Goal: Information Seeking & Learning: Find specific fact

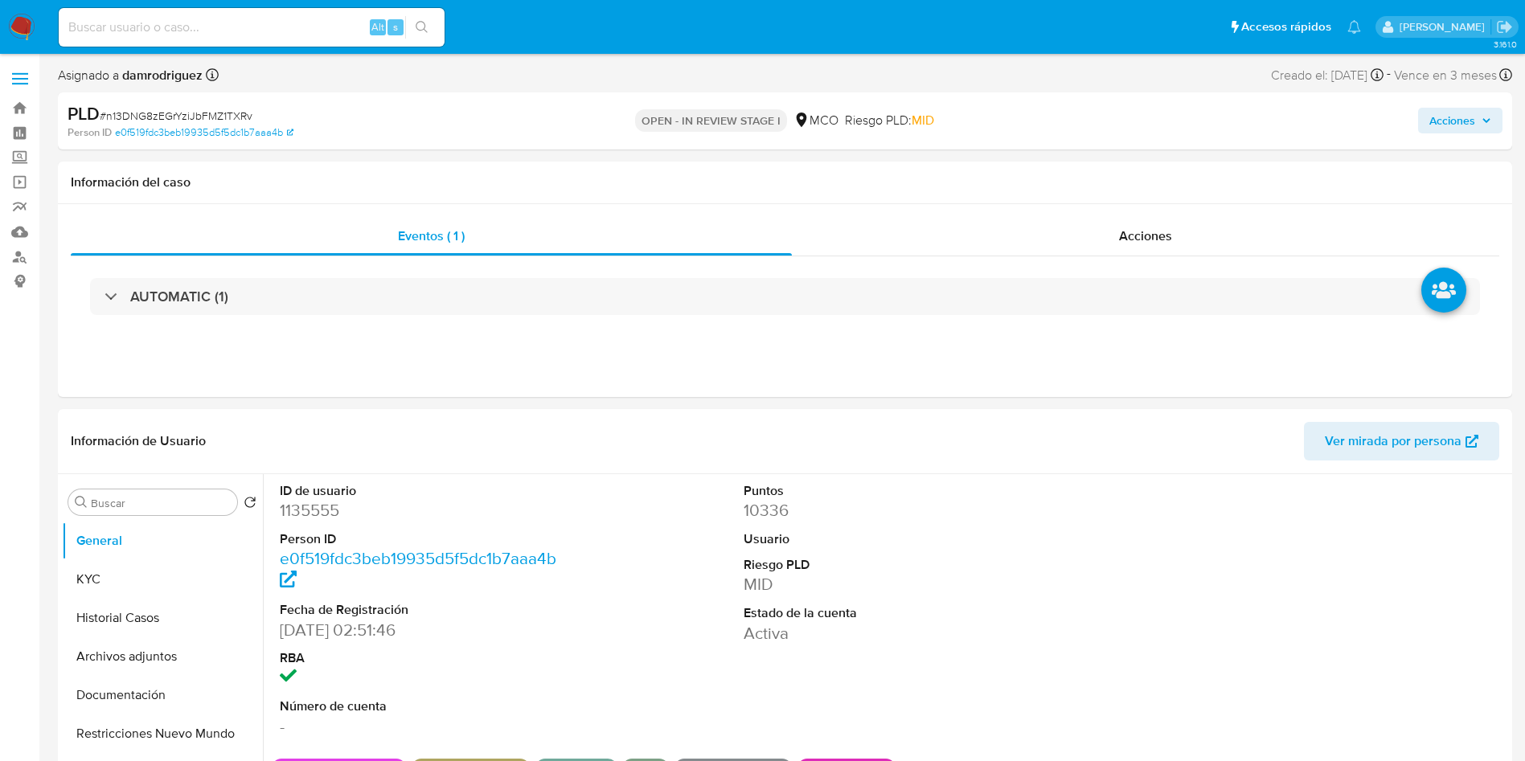
select select "10"
drag, startPoint x: 119, startPoint y: 567, endPoint x: 146, endPoint y: 546, distance: 34.4
click at [119, 567] on button "KYC" at bounding box center [162, 579] width 201 height 39
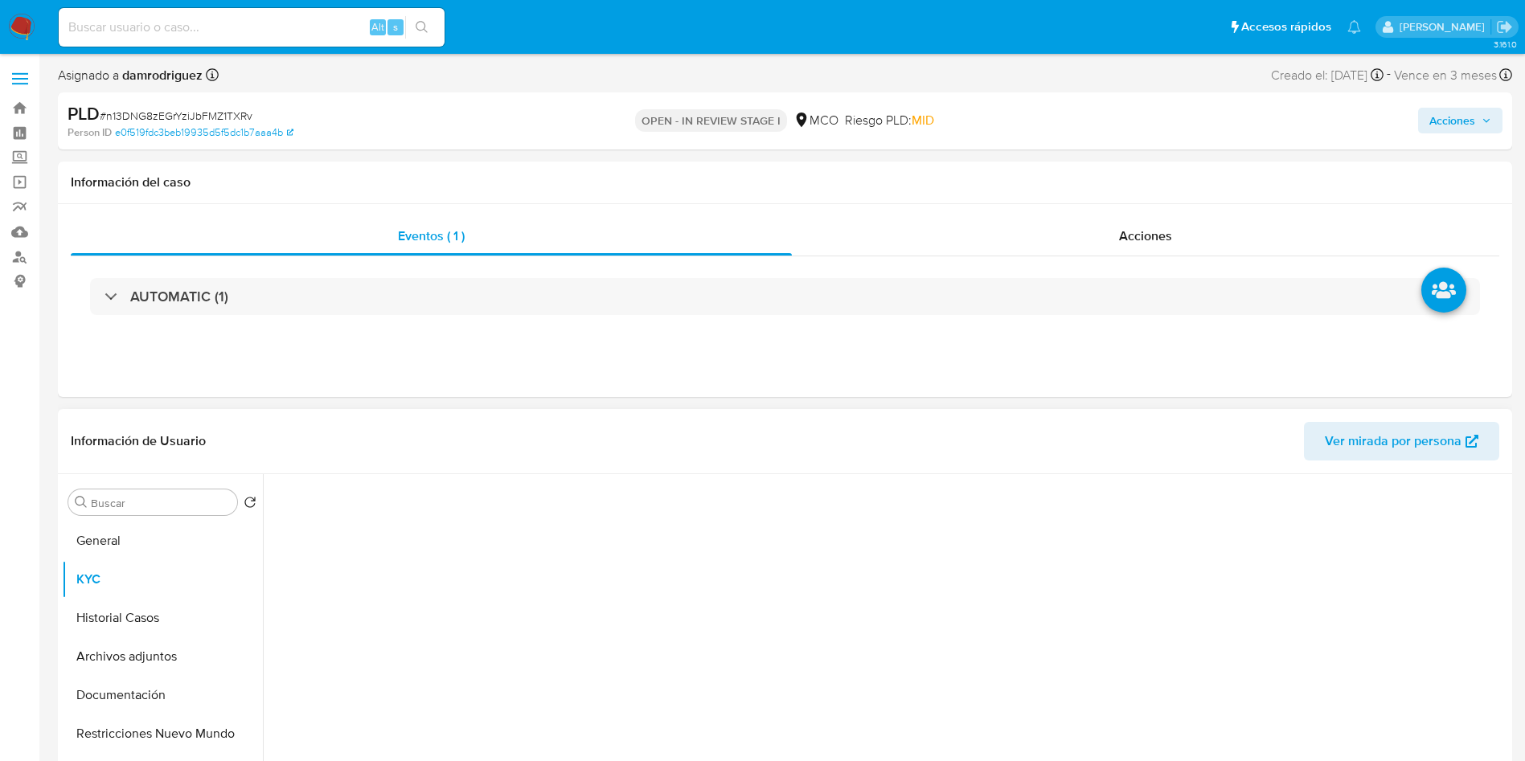
click at [367, 413] on div "Información de Usuario Ver mirada por persona" at bounding box center [785, 441] width 1454 height 65
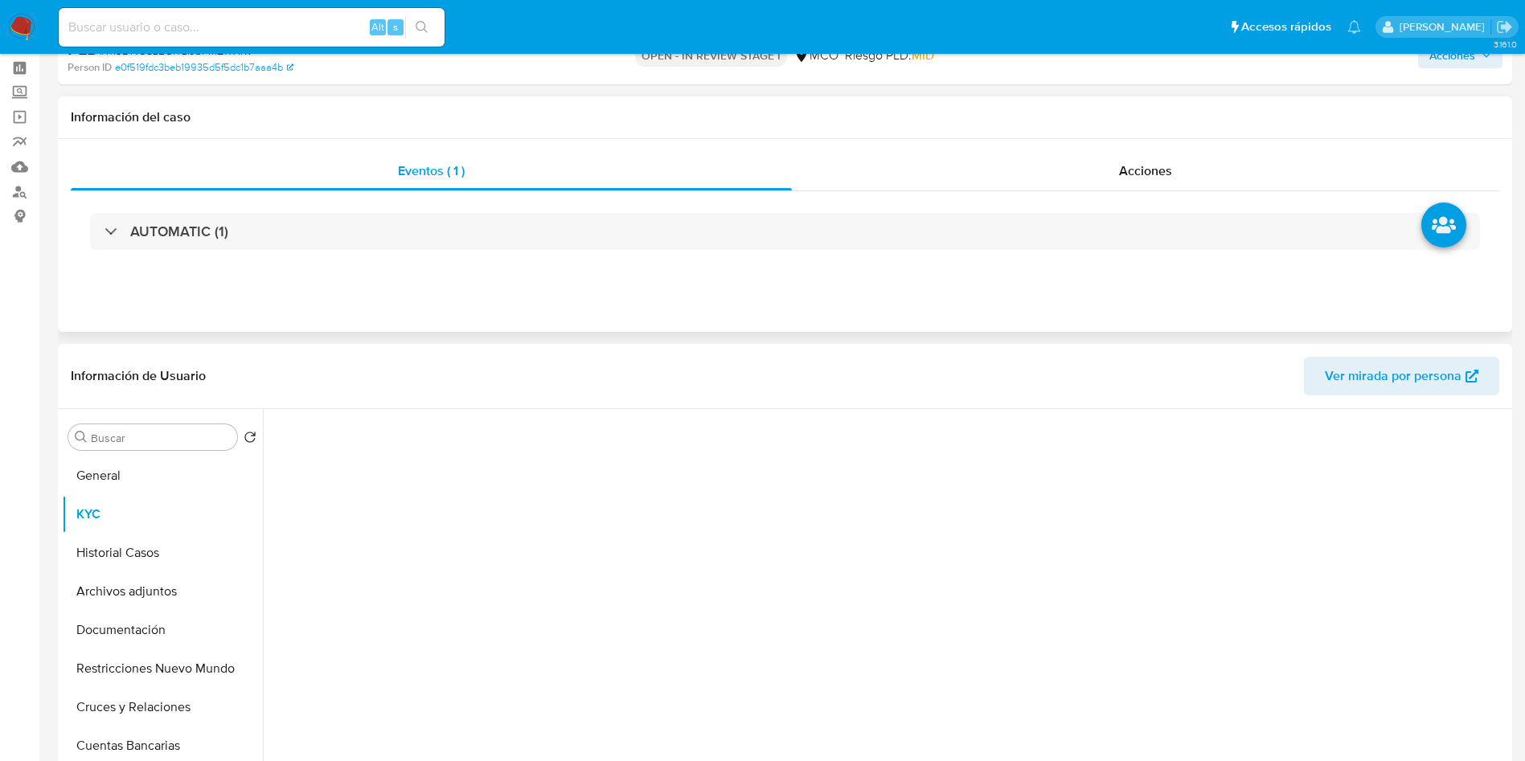
scroll to position [121, 0]
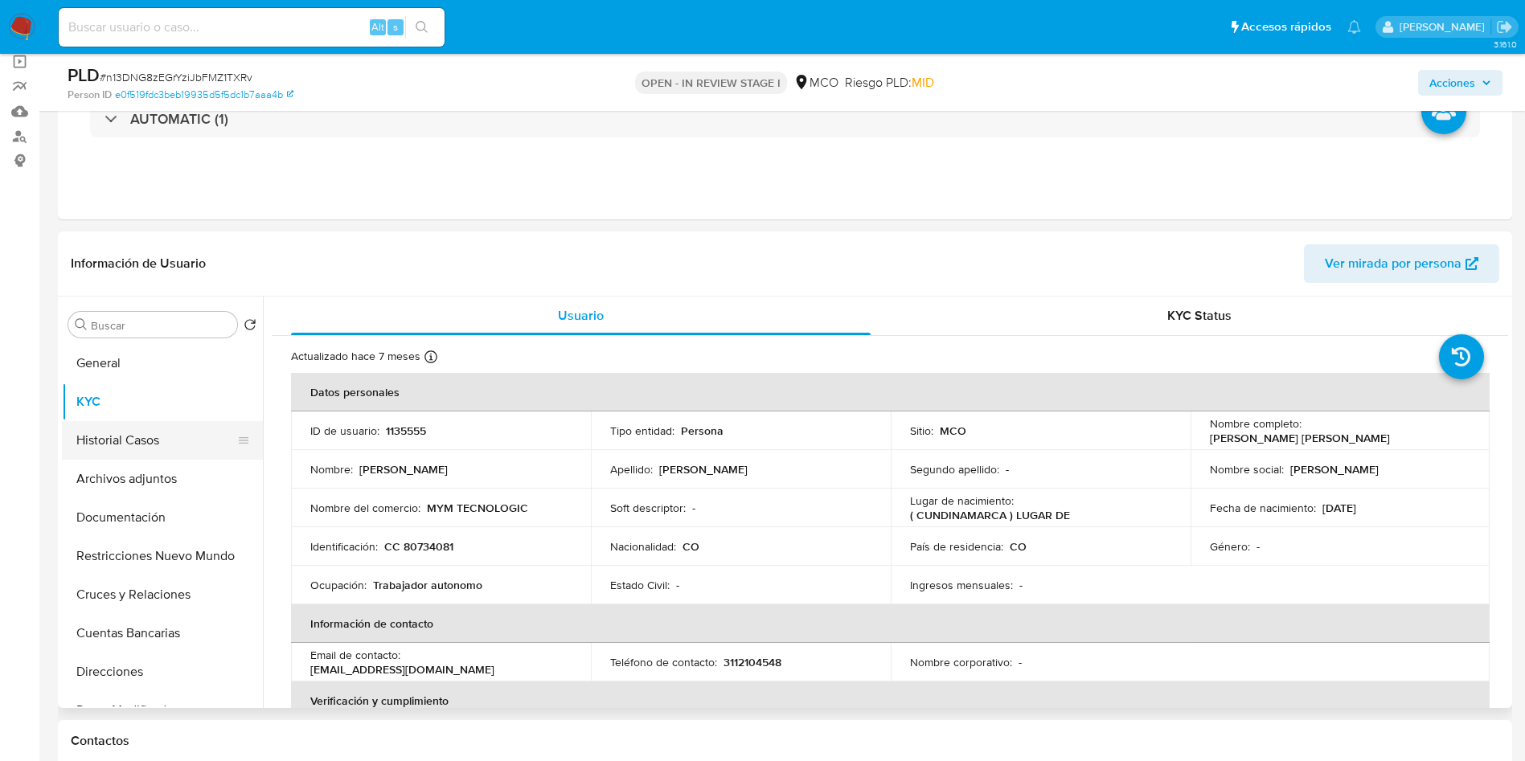
click at [156, 447] on button "Historial Casos" at bounding box center [156, 440] width 188 height 39
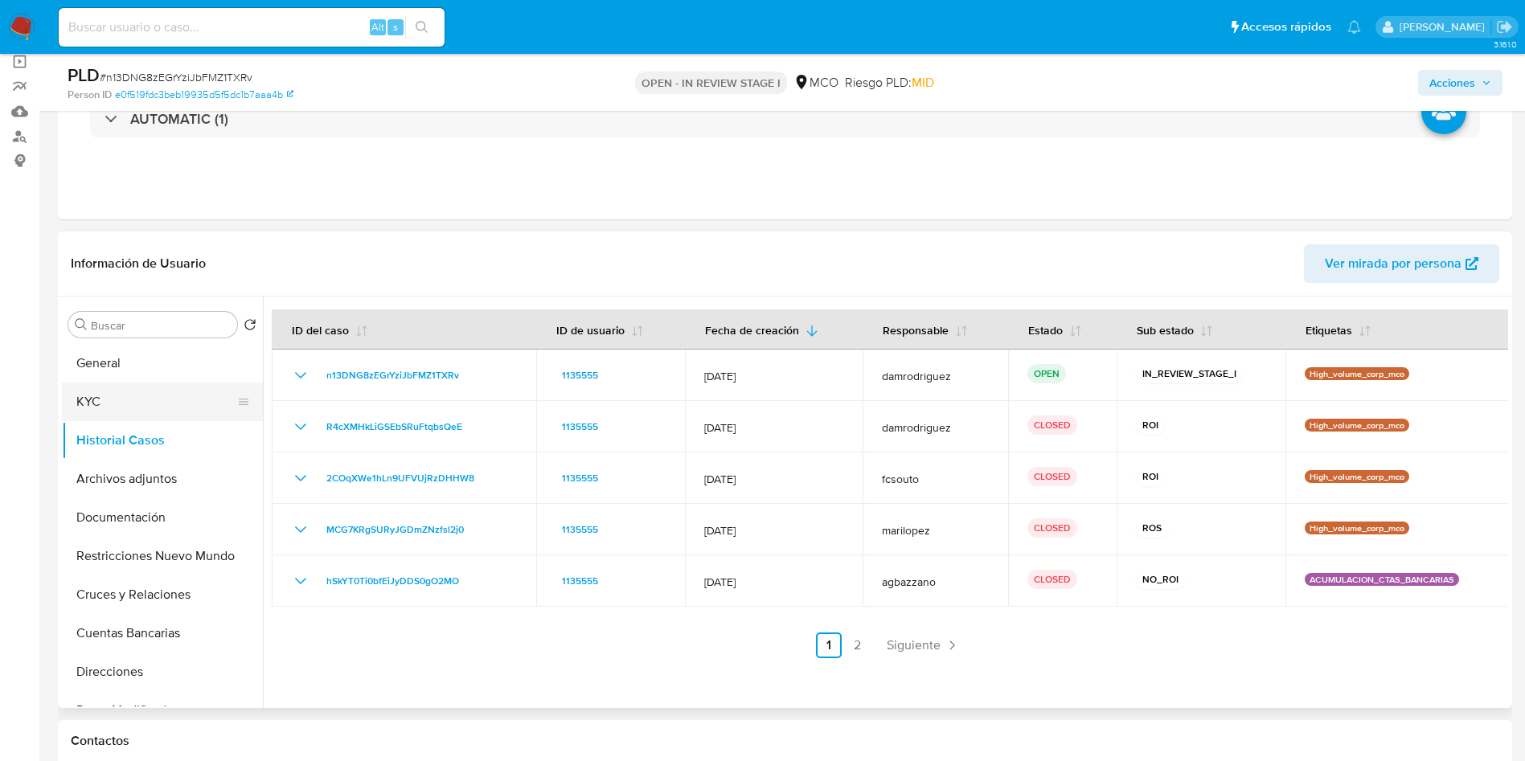
click at [106, 399] on button "KYC" at bounding box center [156, 402] width 188 height 39
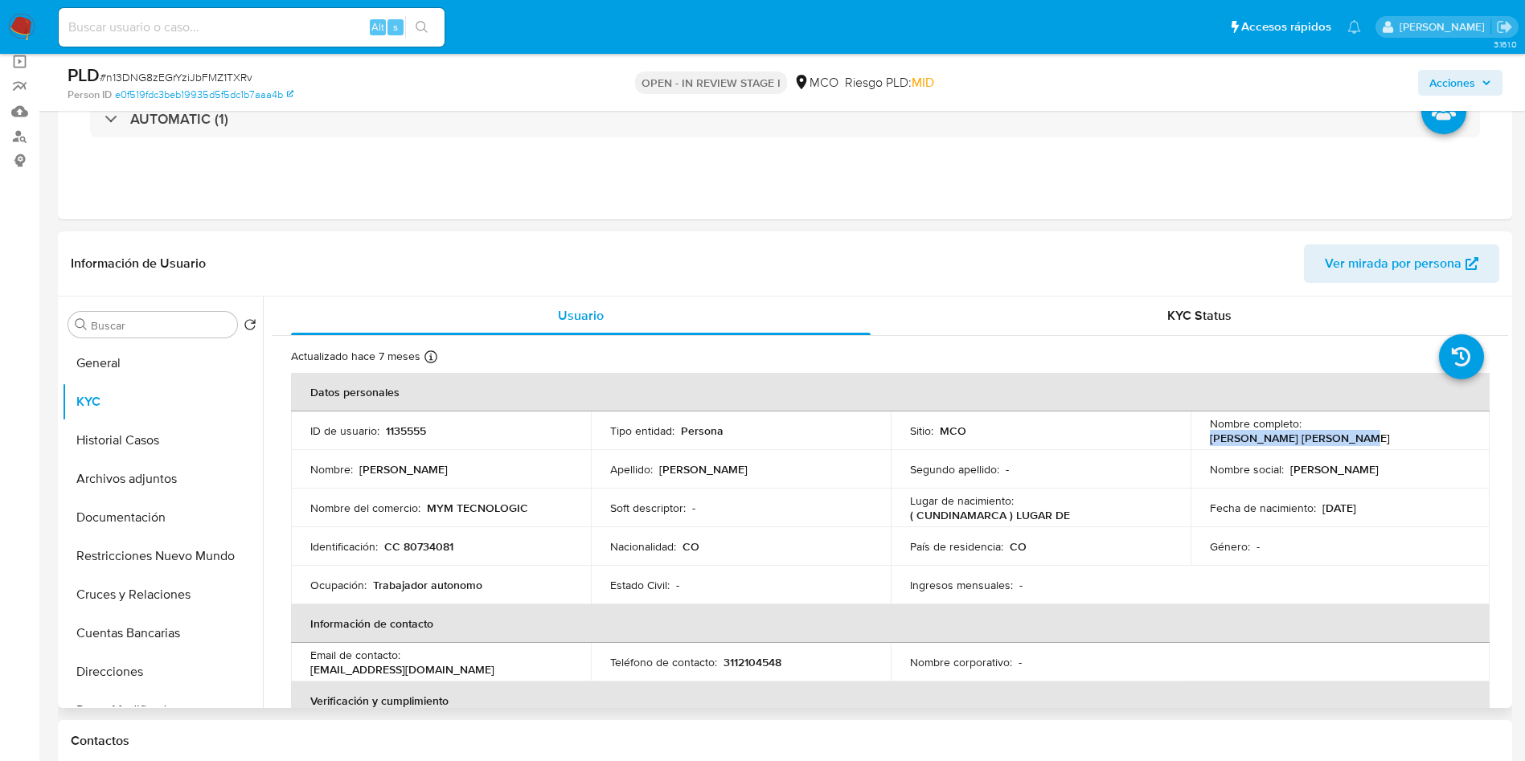
drag, startPoint x: 1473, startPoint y: 435, endPoint x: 1303, endPoint y: 436, distance: 169.6
click at [1303, 436] on td "Nombre completo : Edwin Yuranny Mejia Tovar" at bounding box center [1340, 431] width 300 height 39
copy p "Edwin Yuranny Mejia Tovar"
click at [244, 33] on input at bounding box center [252, 27] width 386 height 21
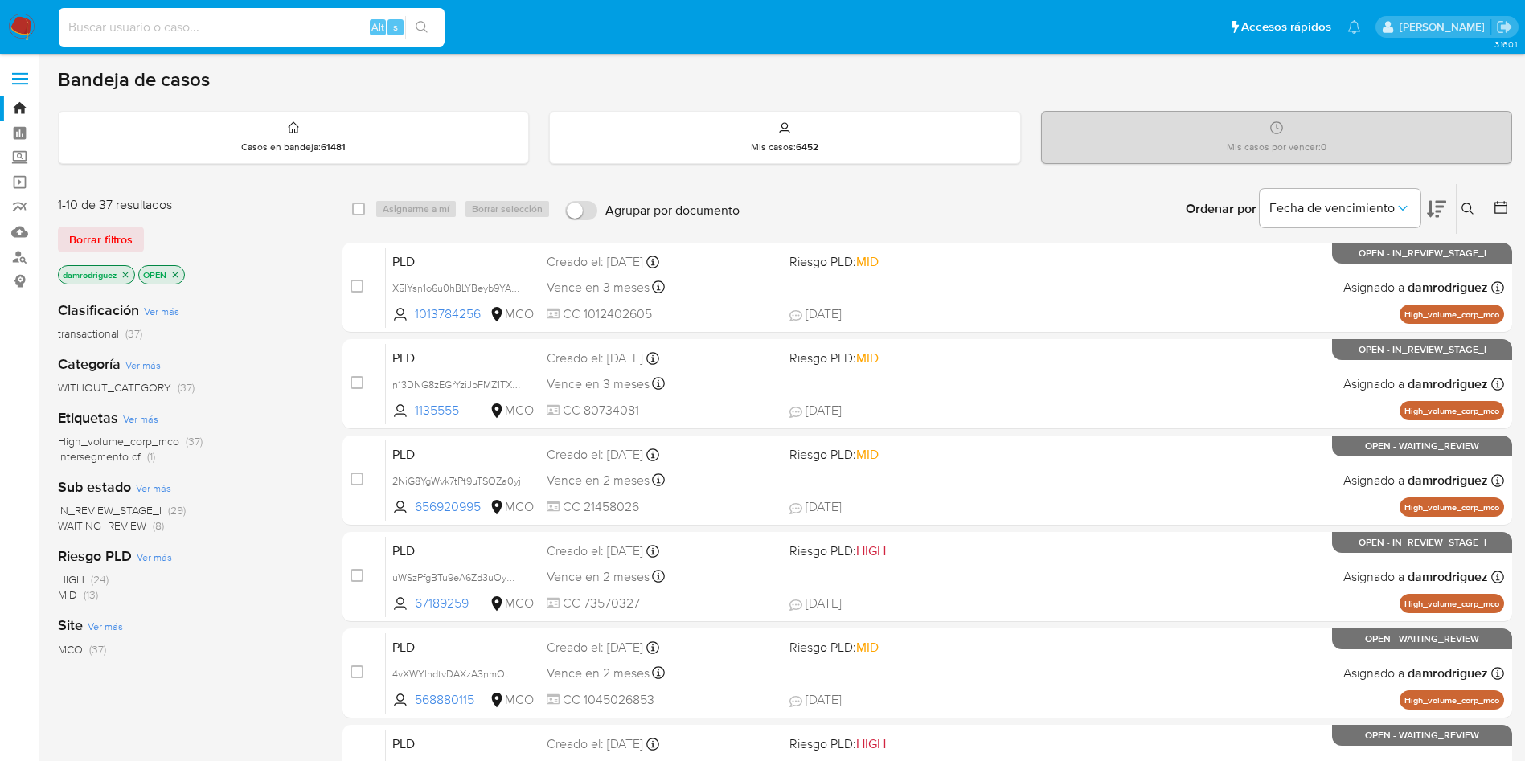
click at [253, 22] on input at bounding box center [252, 27] width 386 height 21
type input "324438656"
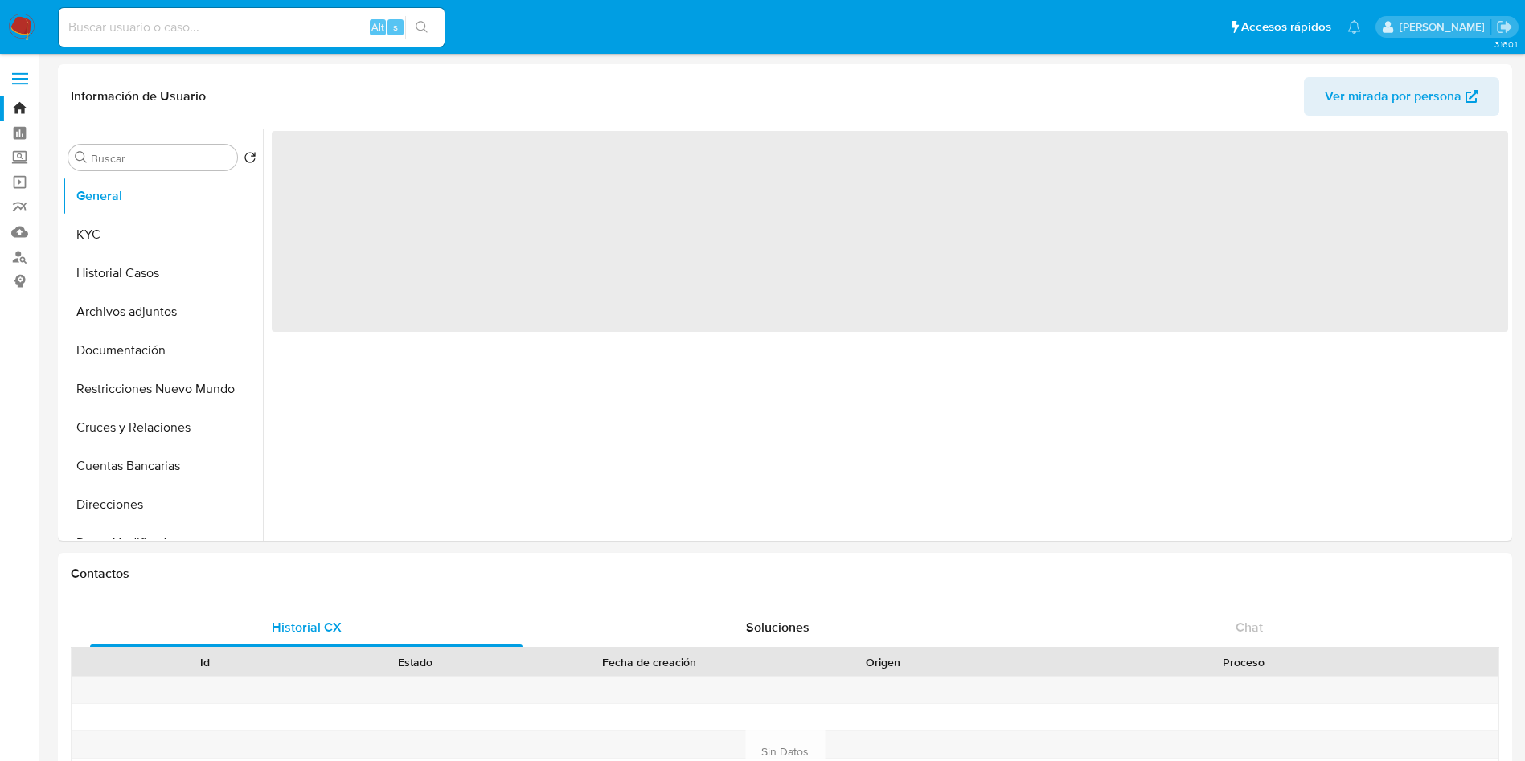
select select "10"
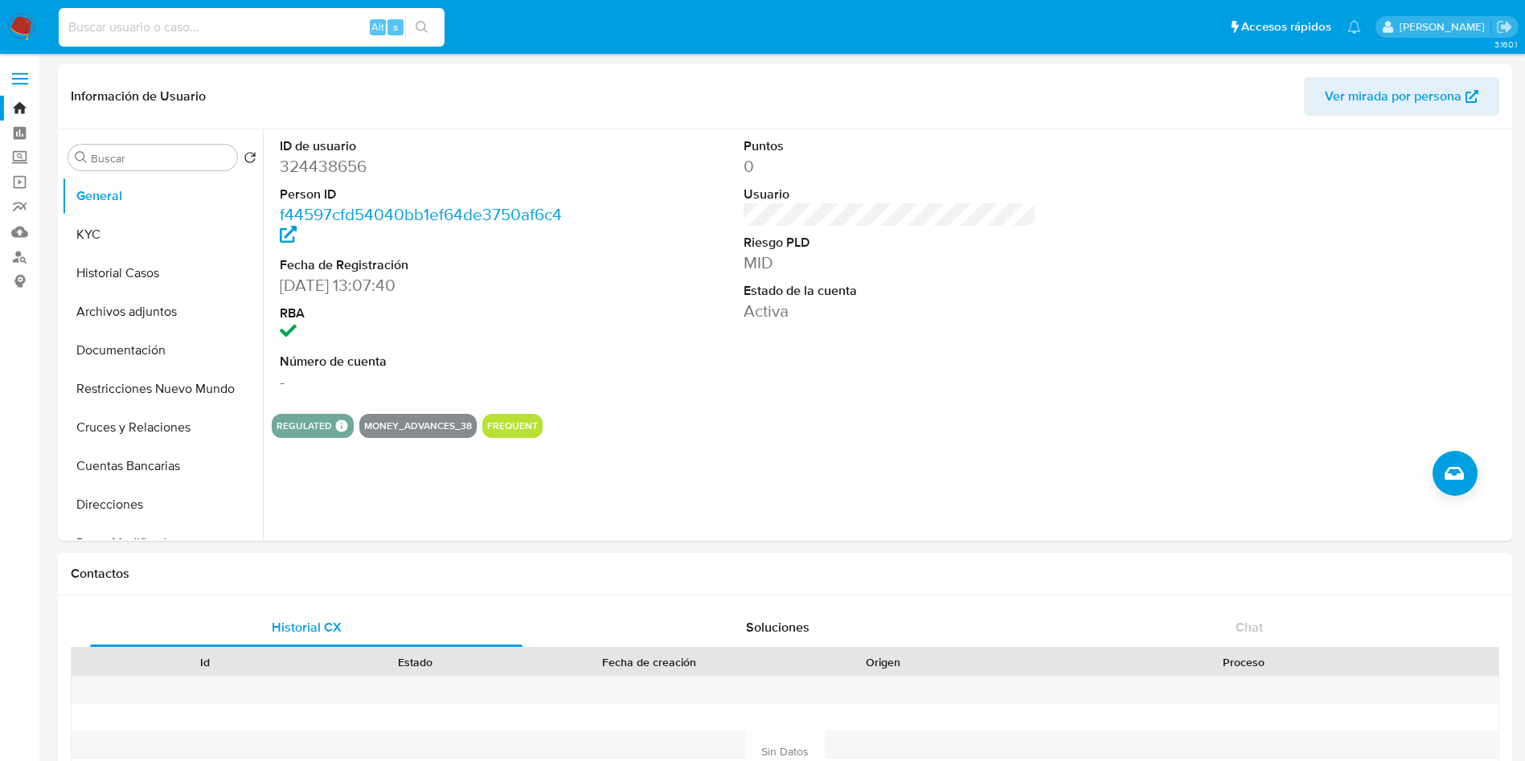
click at [269, 25] on input at bounding box center [252, 27] width 386 height 21
paste input "324438656"
type input "324438656"
click at [740, 502] on div "ID de usuario 324438656 Person ID f44597cfd54040bb1ef64de3750af6c4 Fecha de Reg…" at bounding box center [885, 335] width 1245 height 412
click at [713, 482] on div "ID de usuario 324438656 Person ID f44597cfd54040bb1ef64de3750af6c4 Fecha de Reg…" at bounding box center [885, 335] width 1245 height 412
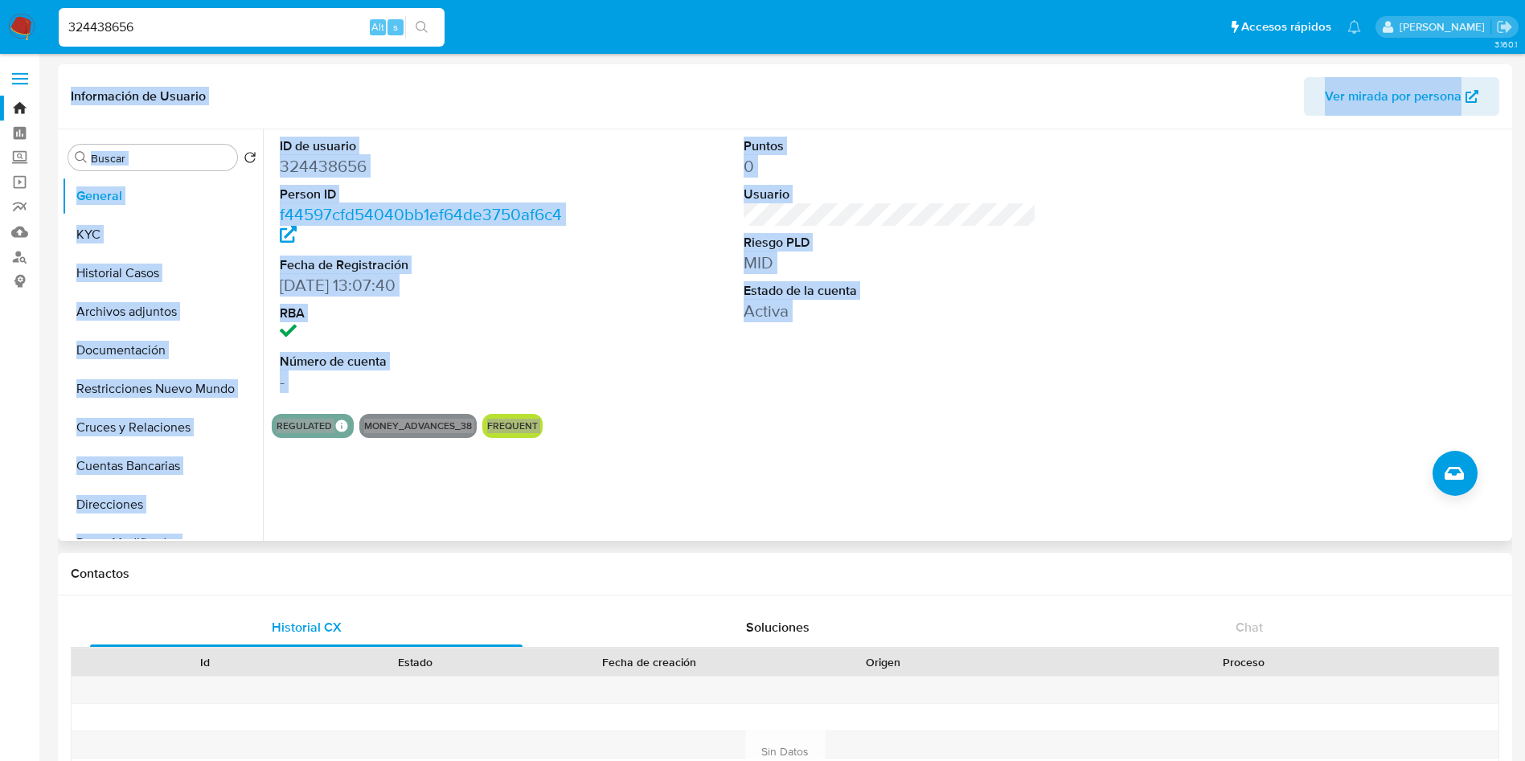
drag, startPoint x: 64, startPoint y: 95, endPoint x: 1428, endPoint y: 456, distance: 1411.8
click at [1452, 457] on div "Información de Usuario Ver mirada por persona Buscar Volver al orden por defect…" at bounding box center [785, 302] width 1454 height 477
click at [1183, 415] on div "REGULATED REGULATED MCO PASARELA Evaluation Result COMPLIES User Regulated Date…" at bounding box center [890, 426] width 1236 height 24
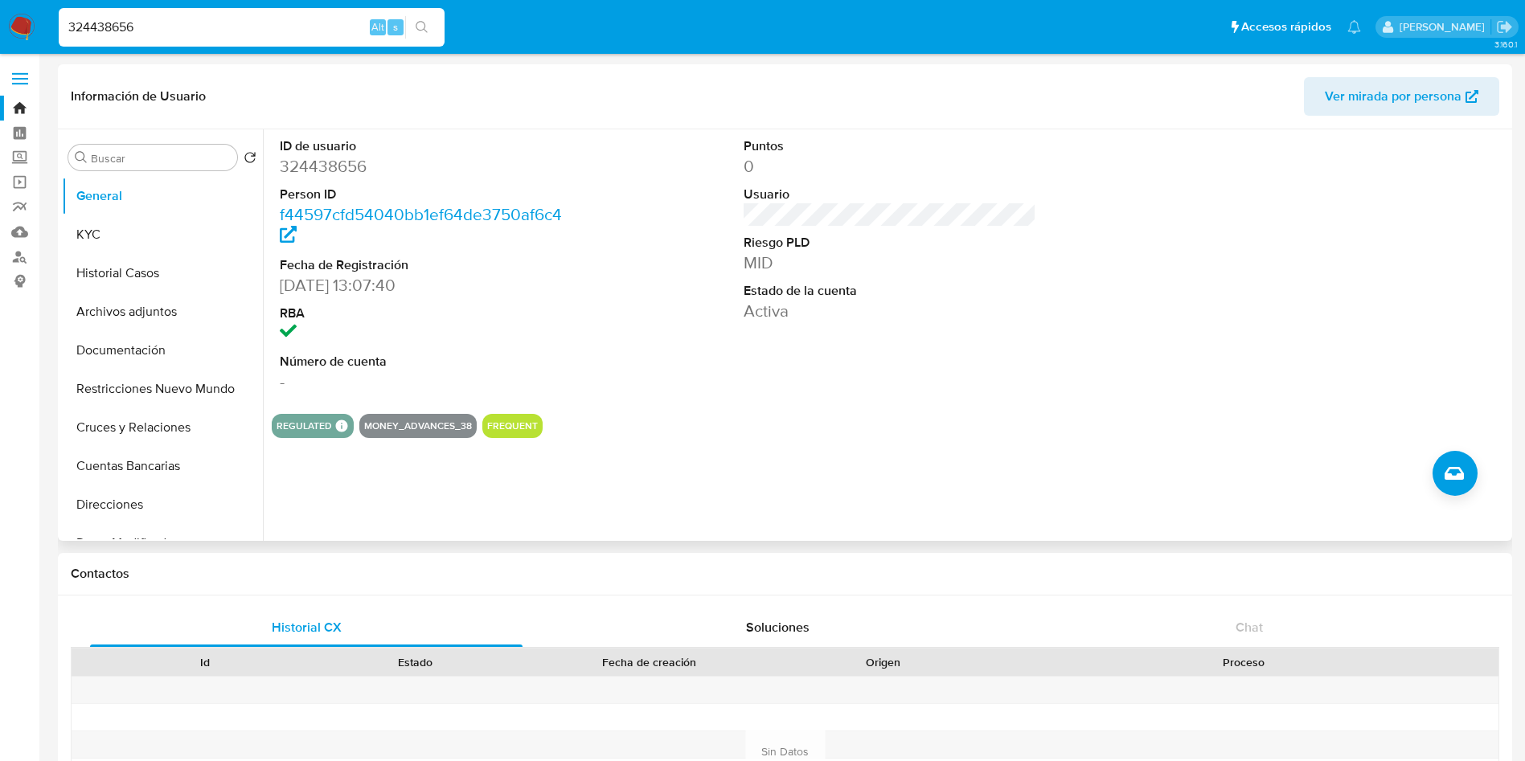
click at [1107, 400] on div "ID de usuario 324438656 Person ID f44597cfd54040bb1ef64de3750af6c4 Fecha de Reg…" at bounding box center [890, 265] width 1236 height 272
click at [135, 246] on button "KYC" at bounding box center [156, 234] width 188 height 39
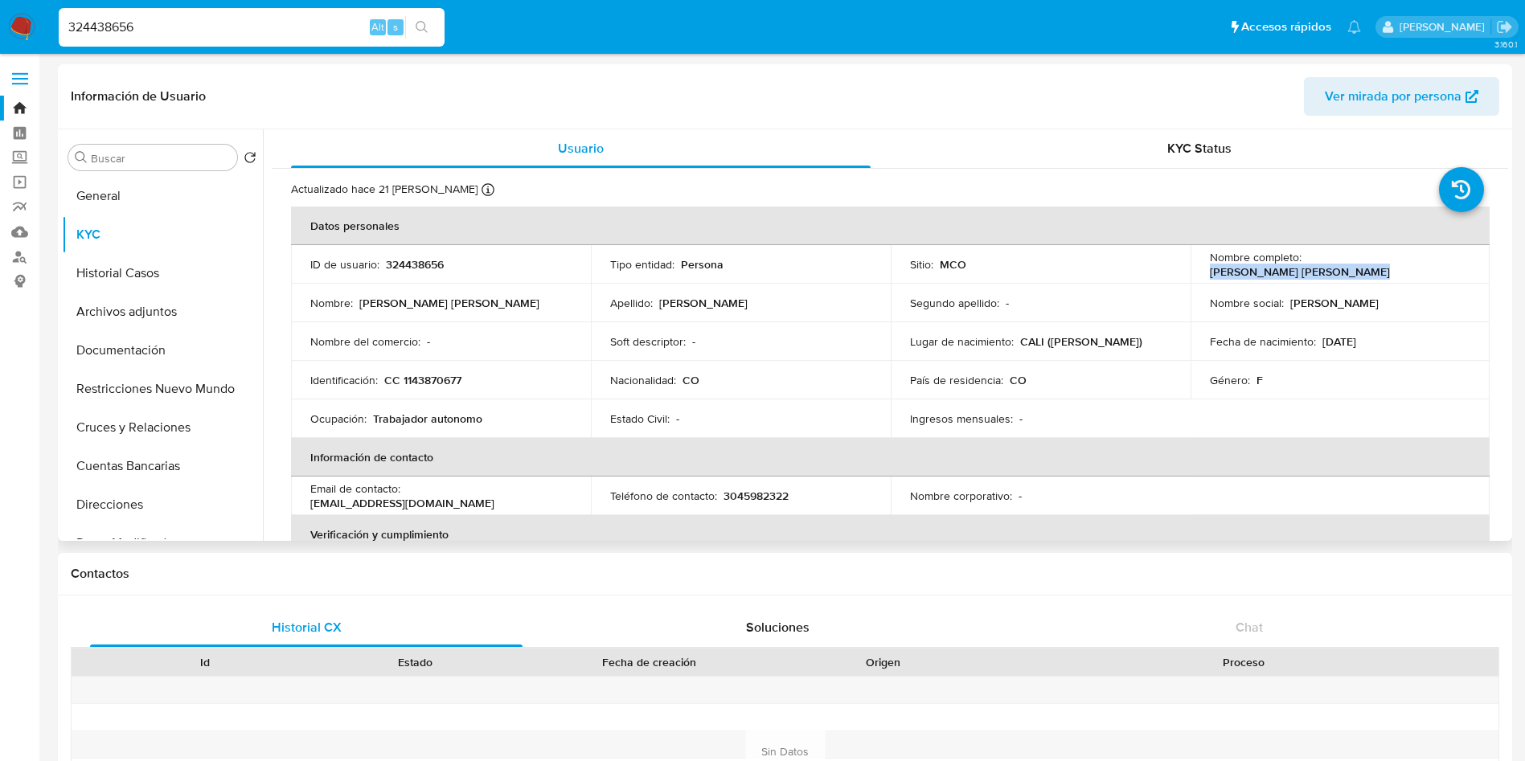
drag, startPoint x: 1305, startPoint y: 268, endPoint x: 1440, endPoint y: 266, distance: 135.9
click at [1390, 266] on p "Lina Marcela Vidal Ceballos" at bounding box center [1300, 271] width 180 height 14
copy p "Lina Marcela Vidal Ceballos"
click at [178, 278] on button "Historial Casos" at bounding box center [156, 273] width 188 height 39
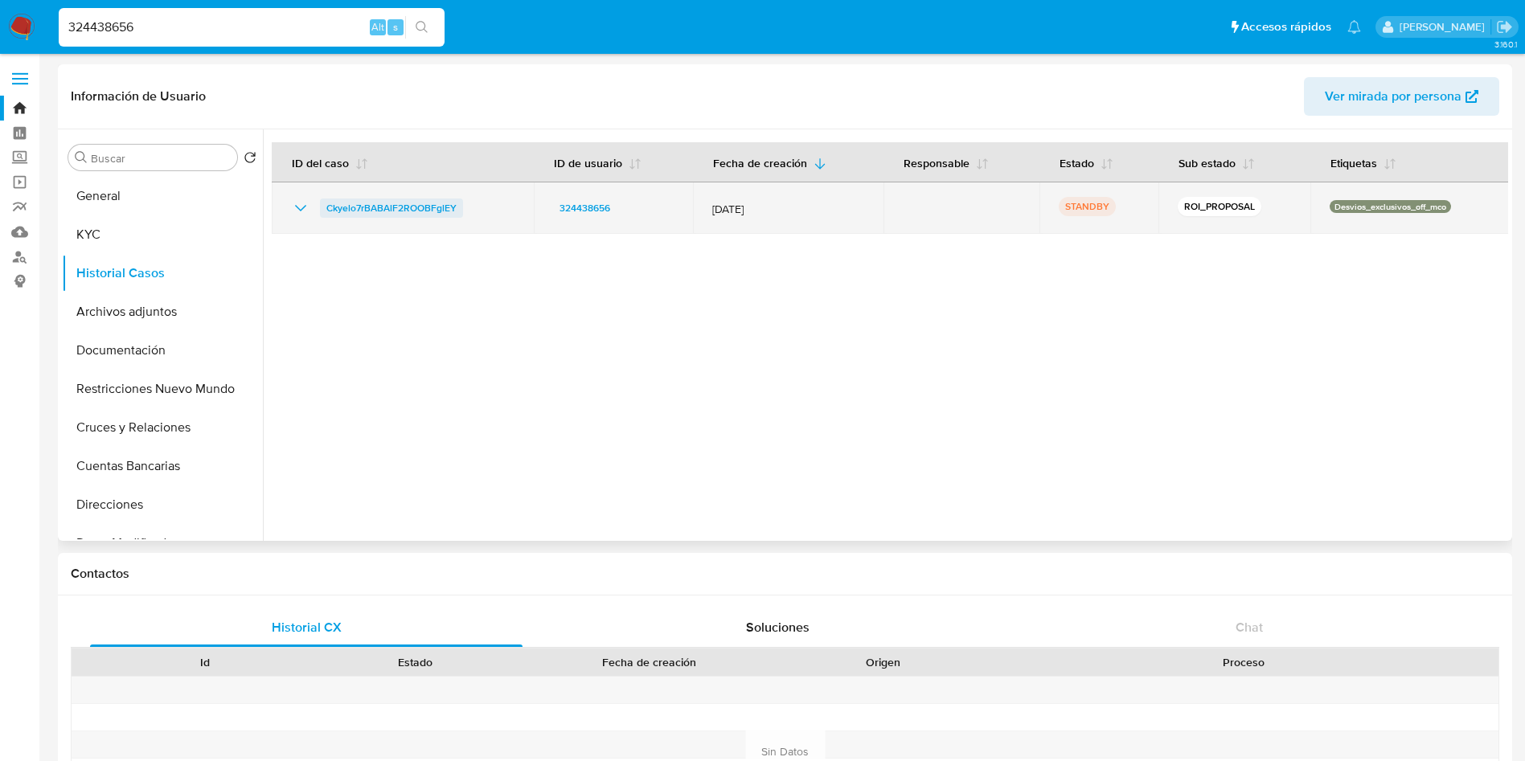
click at [426, 206] on span "Ckyelo7rBABAlF2ROOBFglEY" at bounding box center [391, 208] width 130 height 19
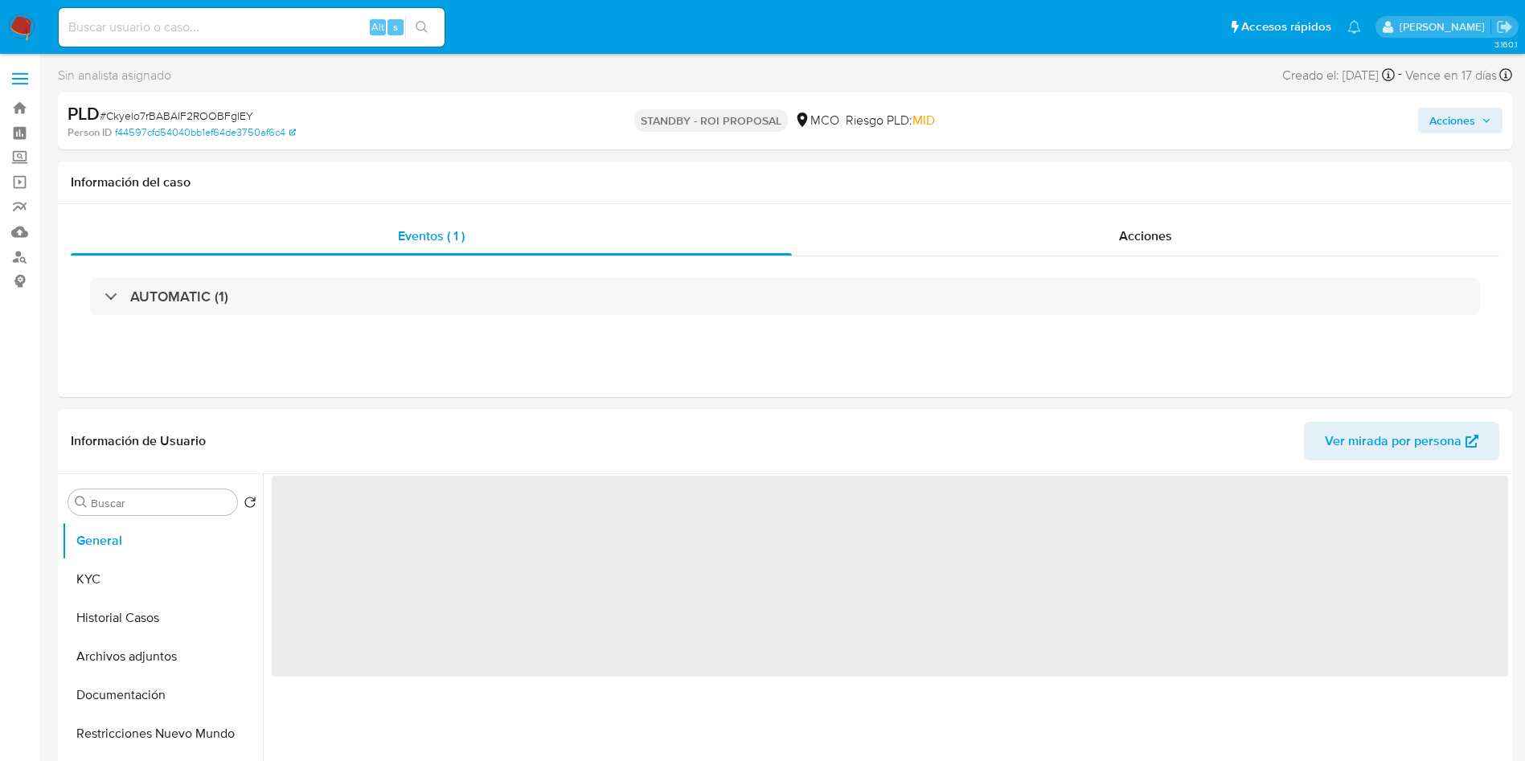
select select "10"
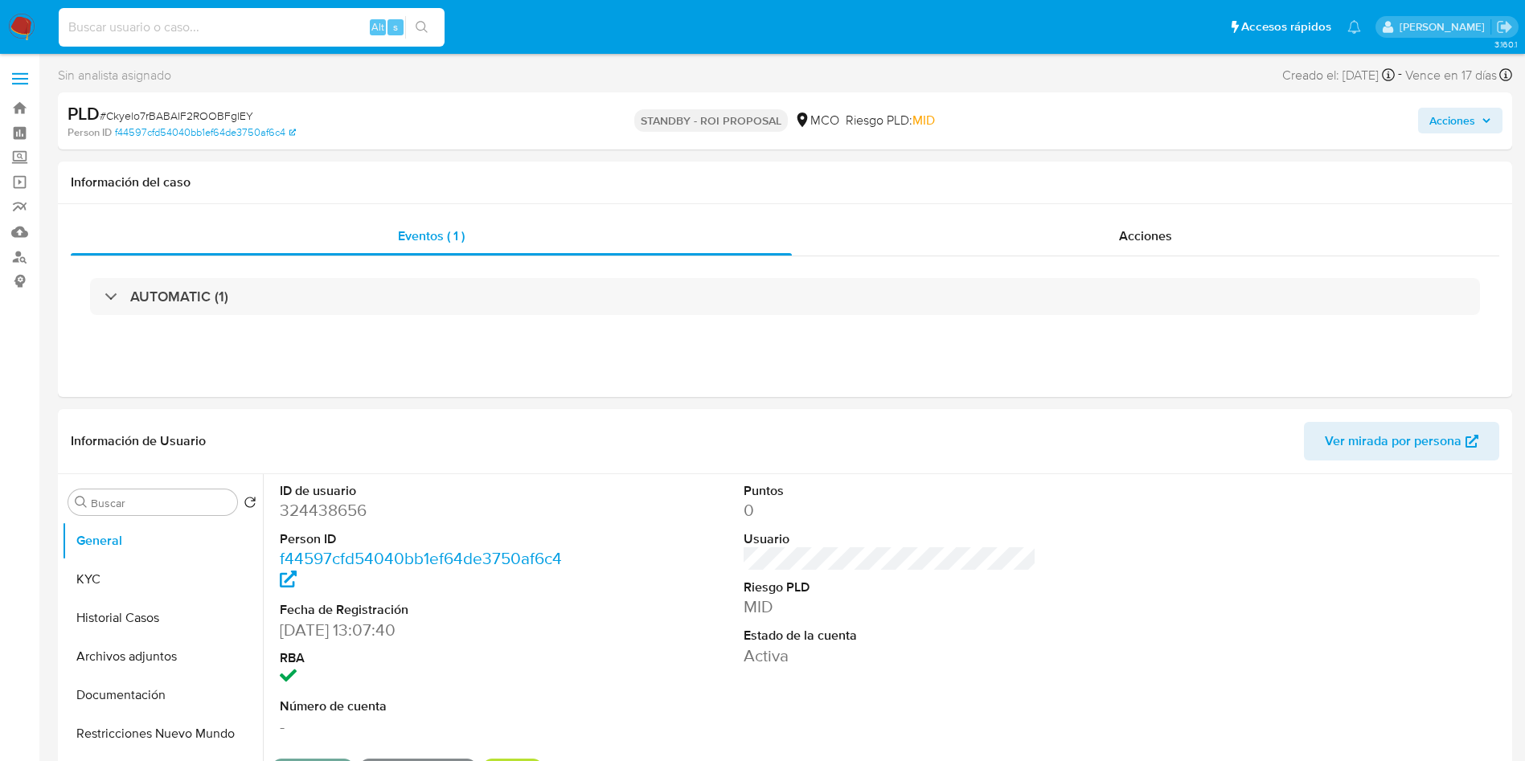
click at [192, 21] on input at bounding box center [252, 27] width 386 height 21
paste input "132586331"
type input "132586331"
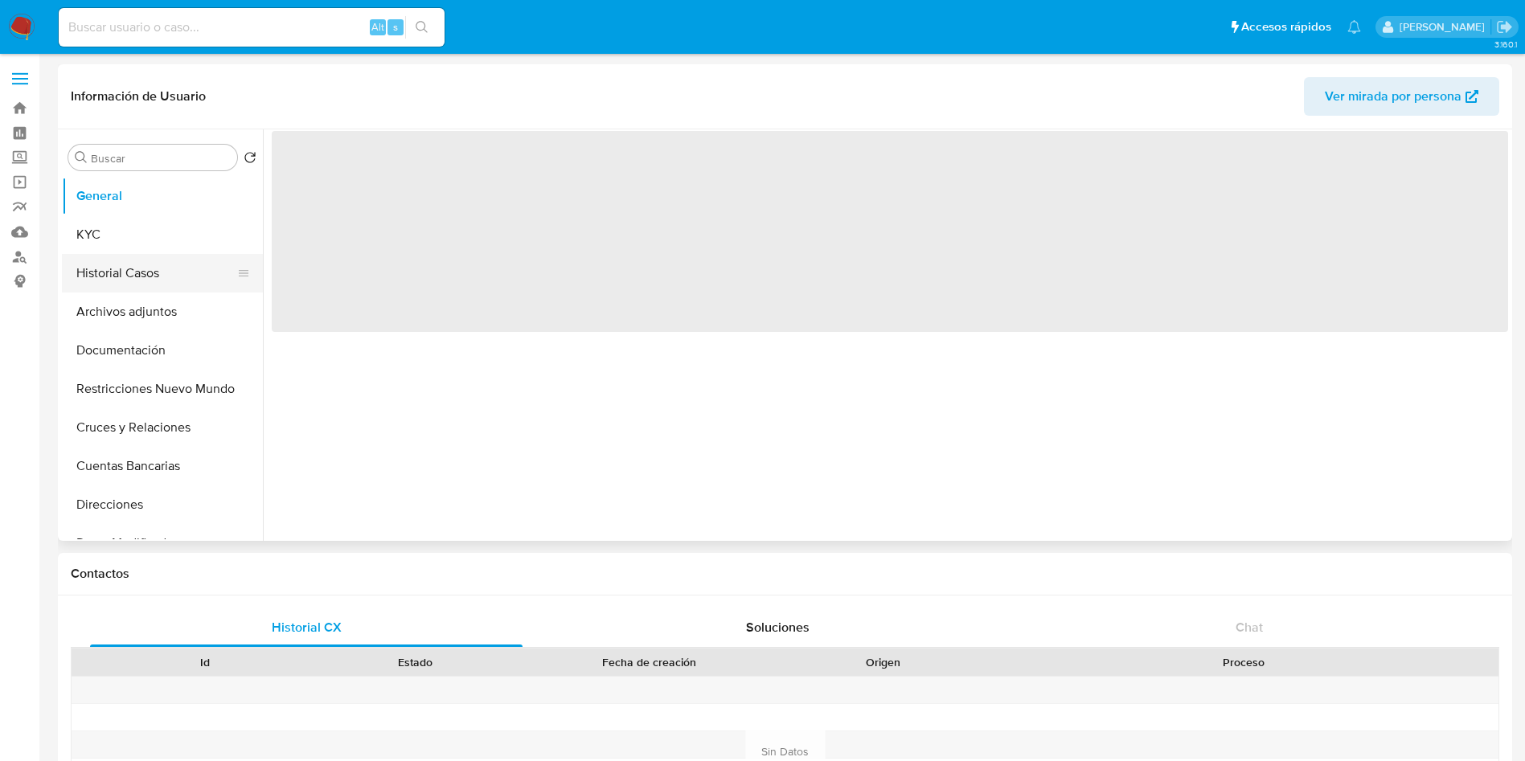
click at [145, 273] on button "Historial Casos" at bounding box center [156, 273] width 188 height 39
select select "10"
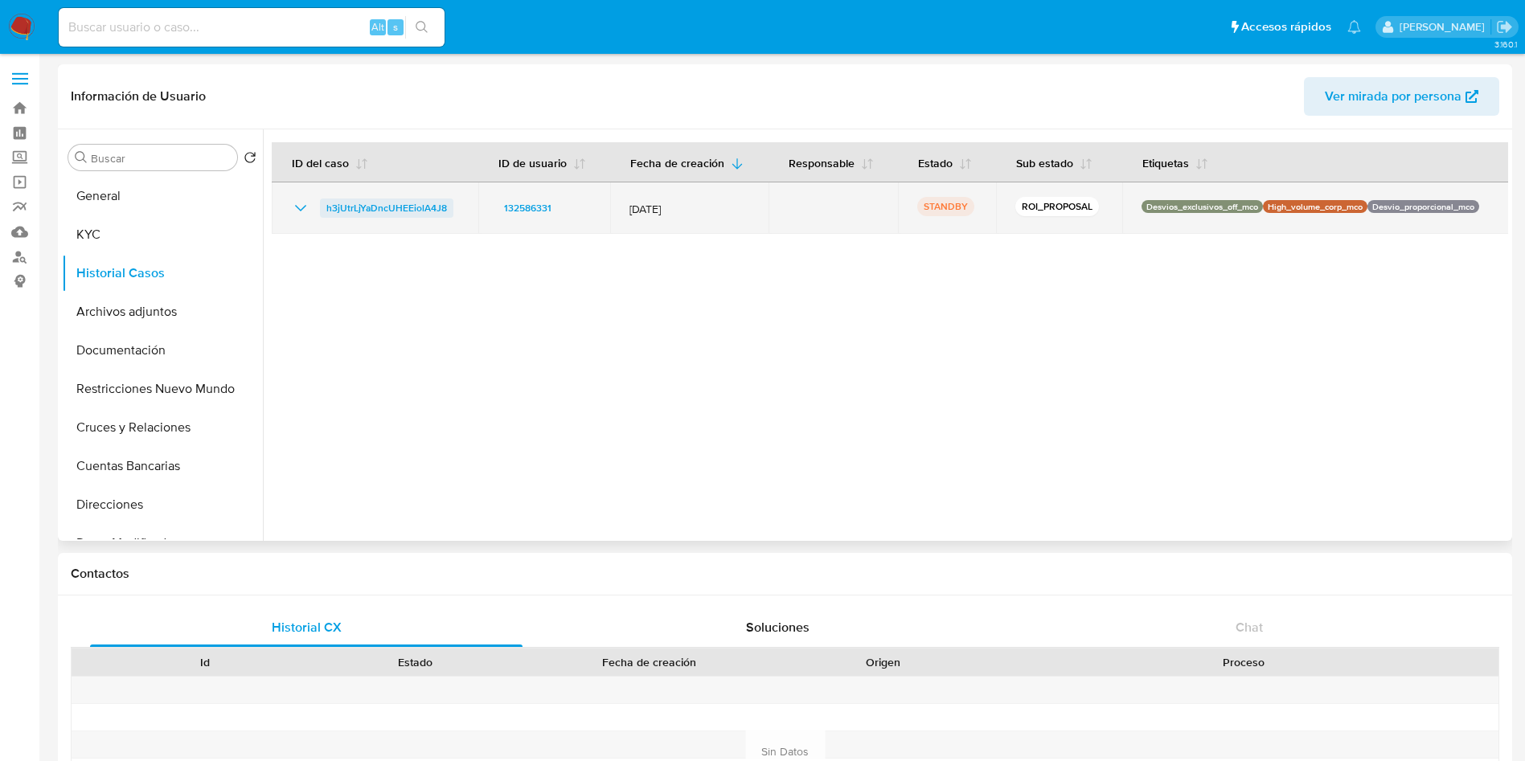
drag, startPoint x: 418, startPoint y: 208, endPoint x: 327, endPoint y: 208, distance: 90.8
click at [327, 208] on div "h3jUtrLjYaDncUHEEiolA4J8" at bounding box center [375, 208] width 168 height 19
click at [414, 206] on span "h3jUtrLjYaDncUHEEiolA4J8" at bounding box center [386, 208] width 121 height 19
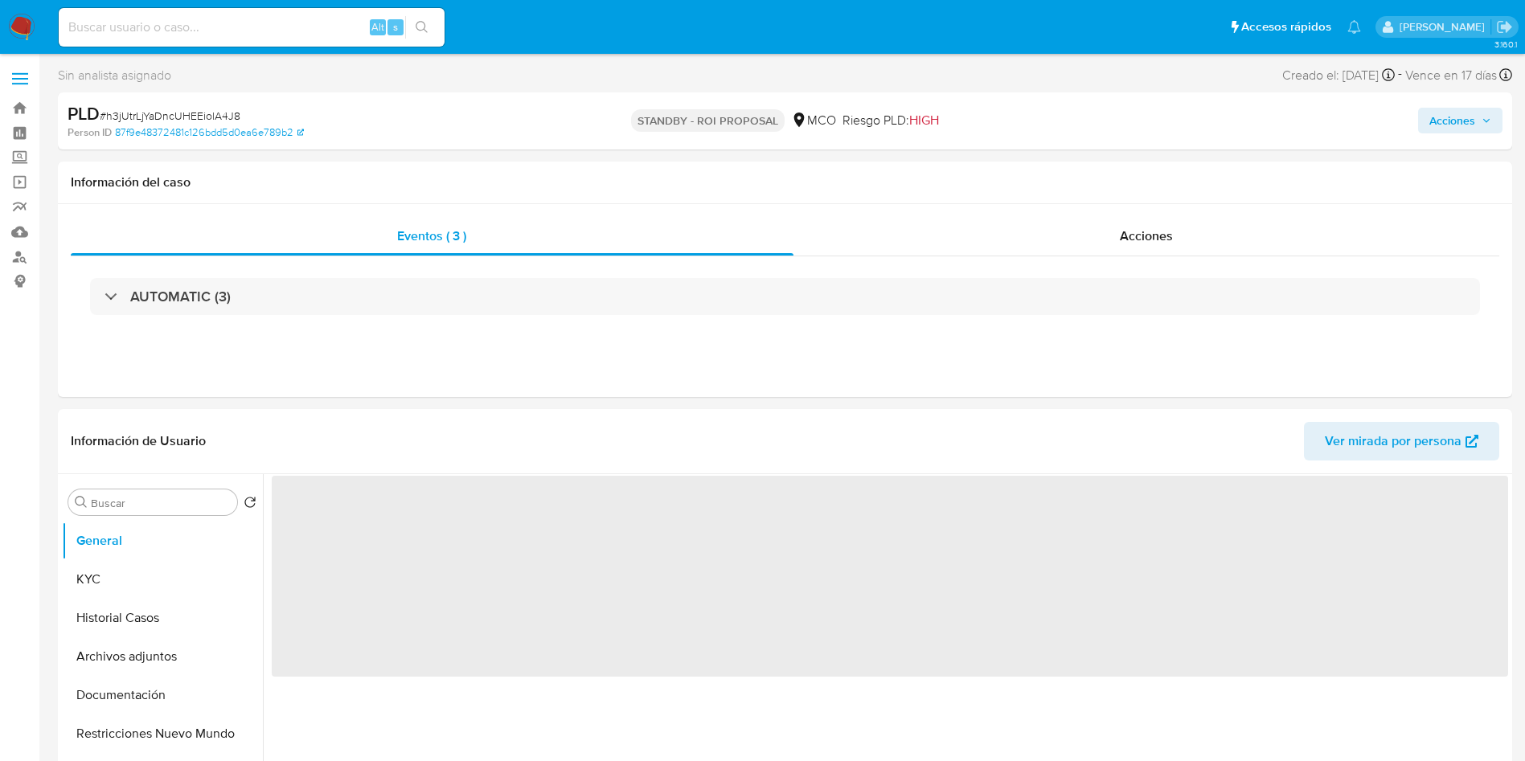
select select "10"
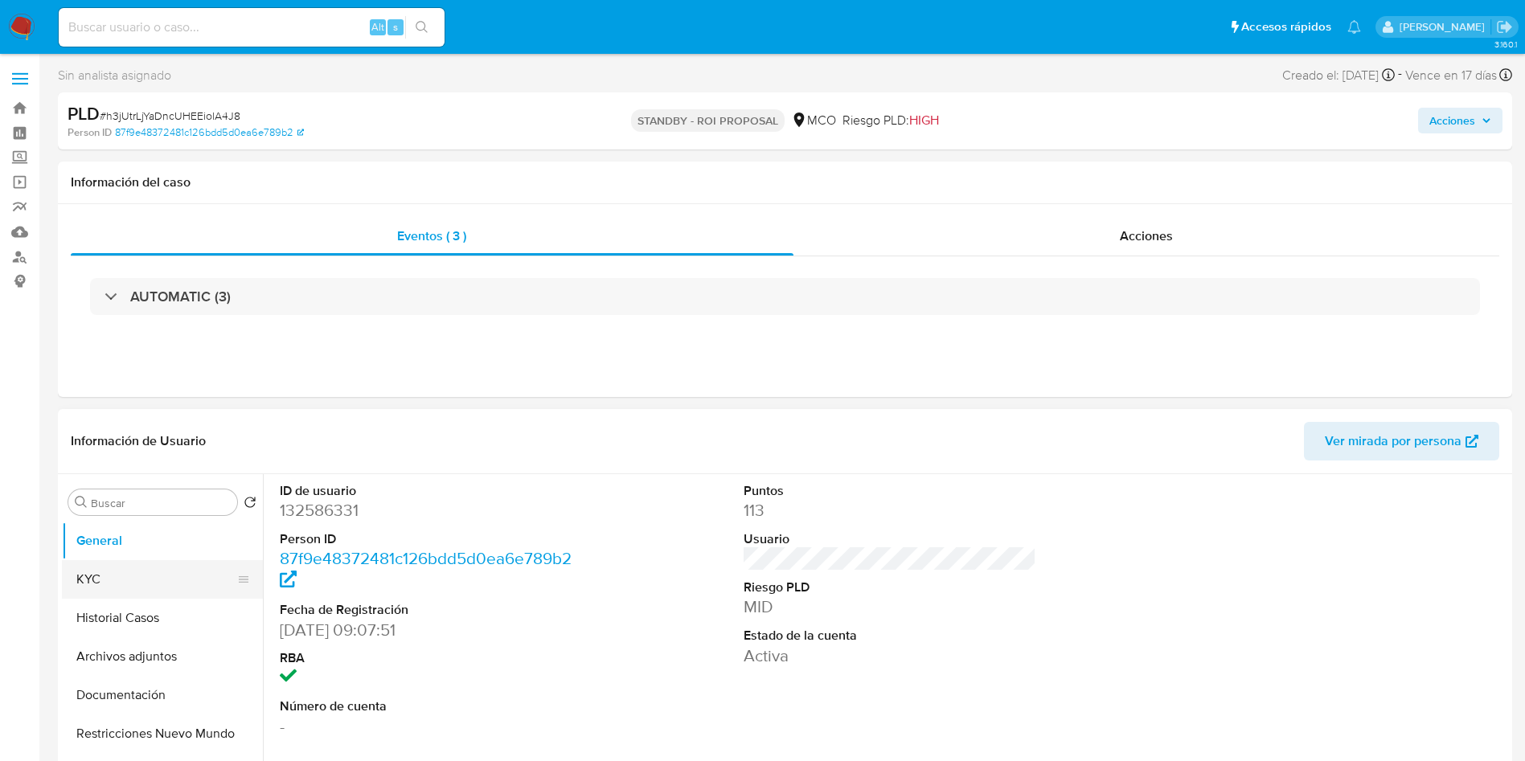
click at [100, 592] on button "KYC" at bounding box center [156, 579] width 188 height 39
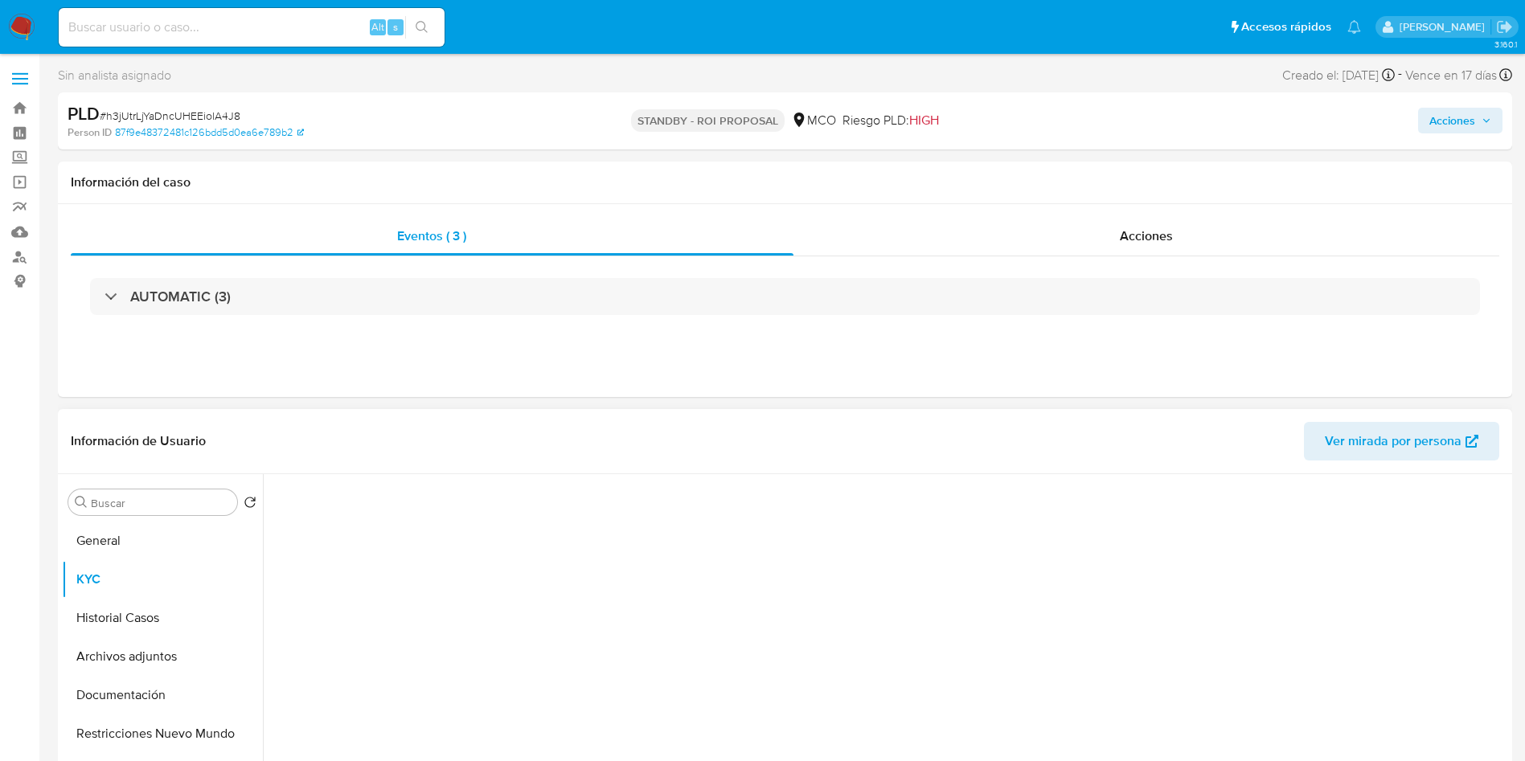
click at [516, 426] on header "Información de Usuario Ver mirada por persona" at bounding box center [785, 441] width 1428 height 39
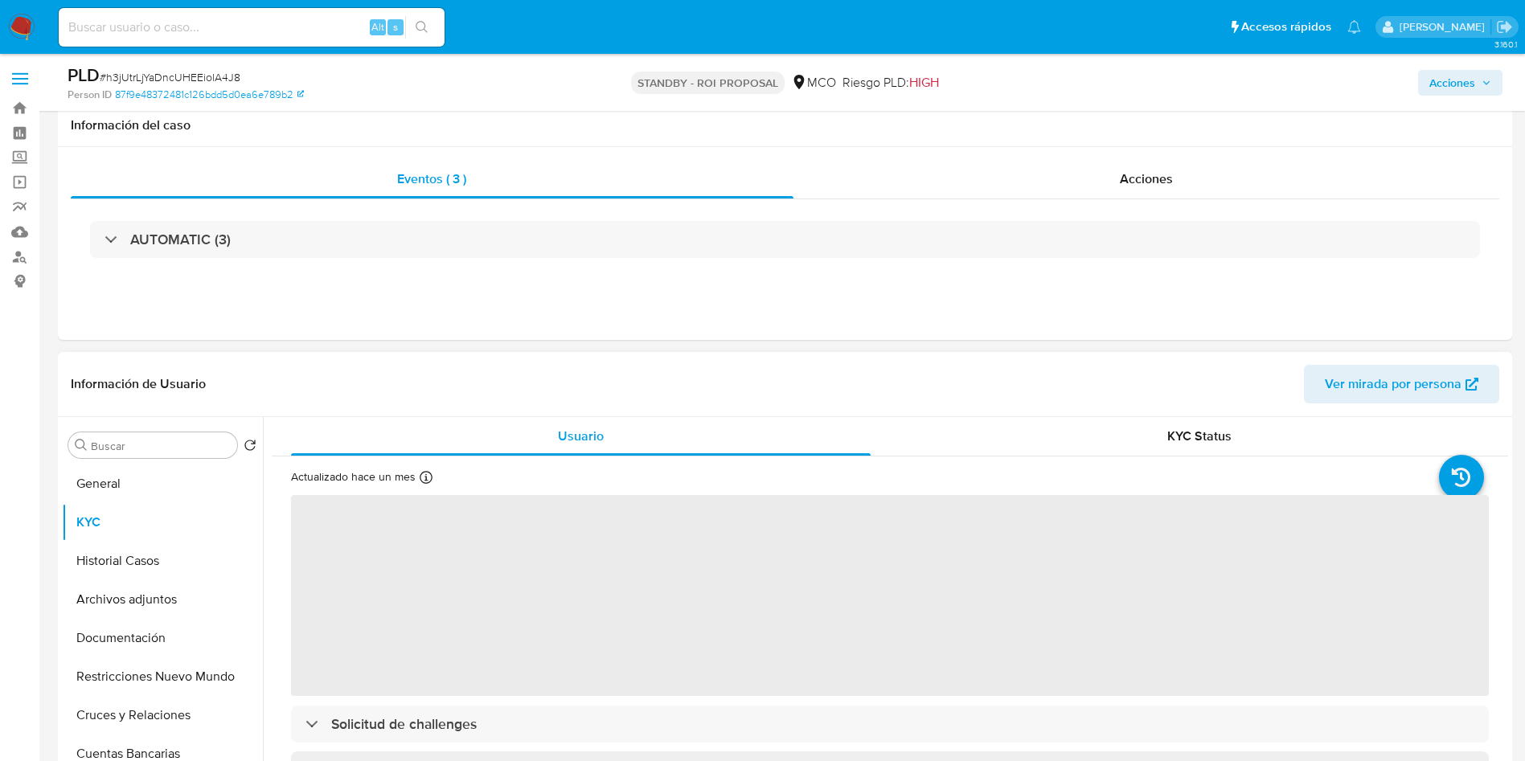
scroll to position [121, 0]
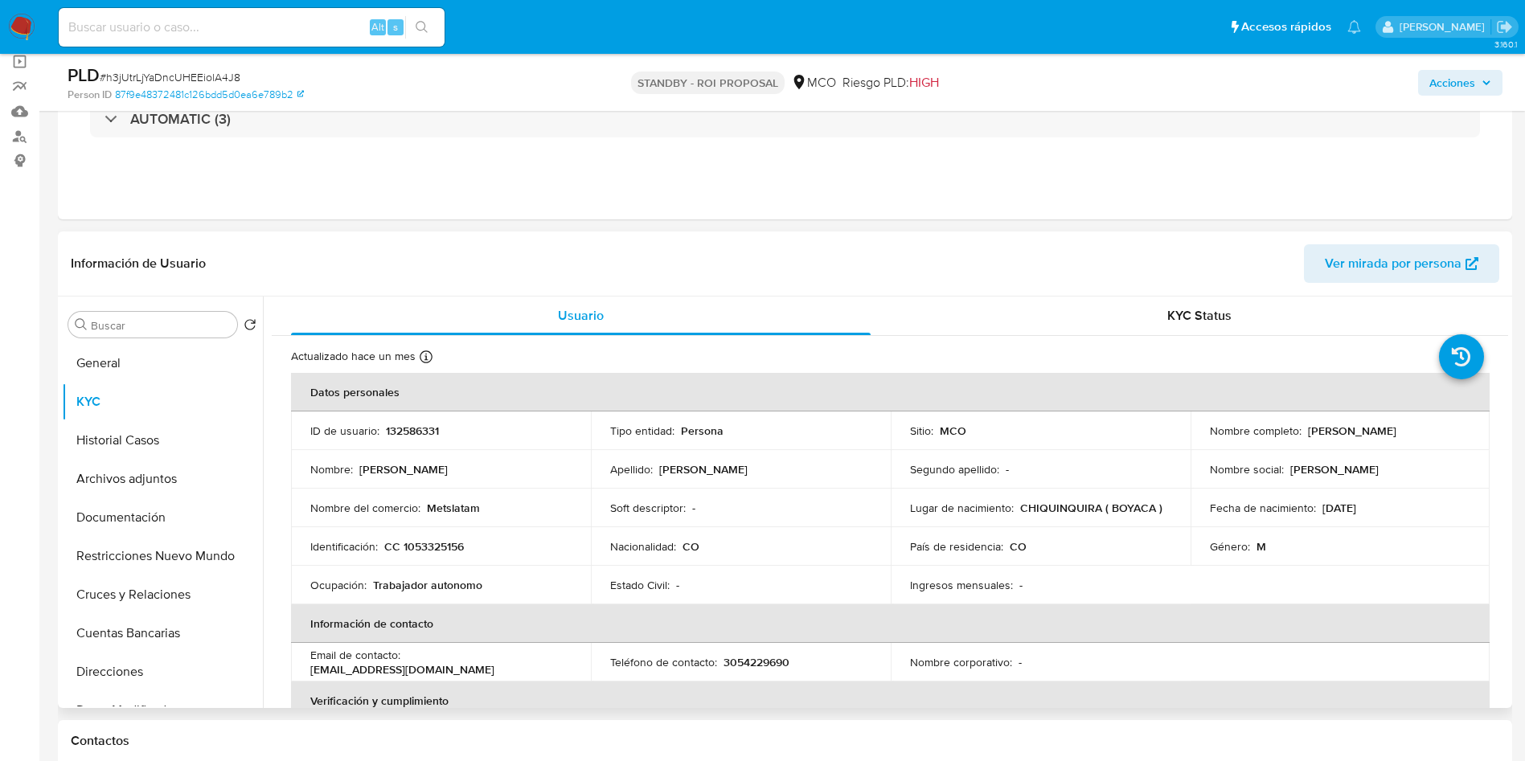
drag, startPoint x: 1456, startPoint y: 432, endPoint x: 1303, endPoint y: 432, distance: 152.7
click at [1303, 432] on div "Nombre completo : Javier Andres Alfaro Vega" at bounding box center [1340, 431] width 261 height 14
copy p "Javier Andres Alfaro Vega"
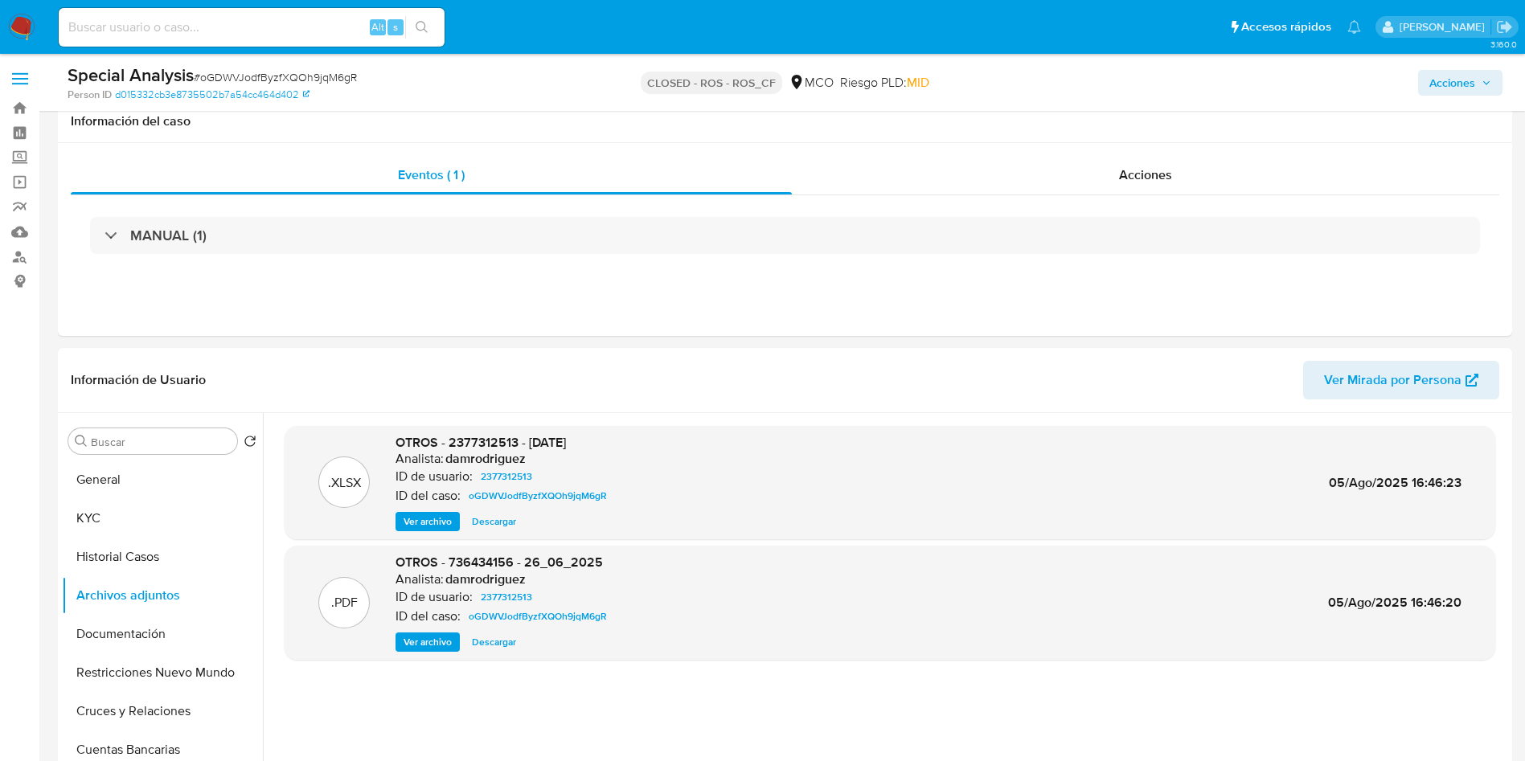
select select "10"
